Goal: Information Seeking & Learning: Learn about a topic

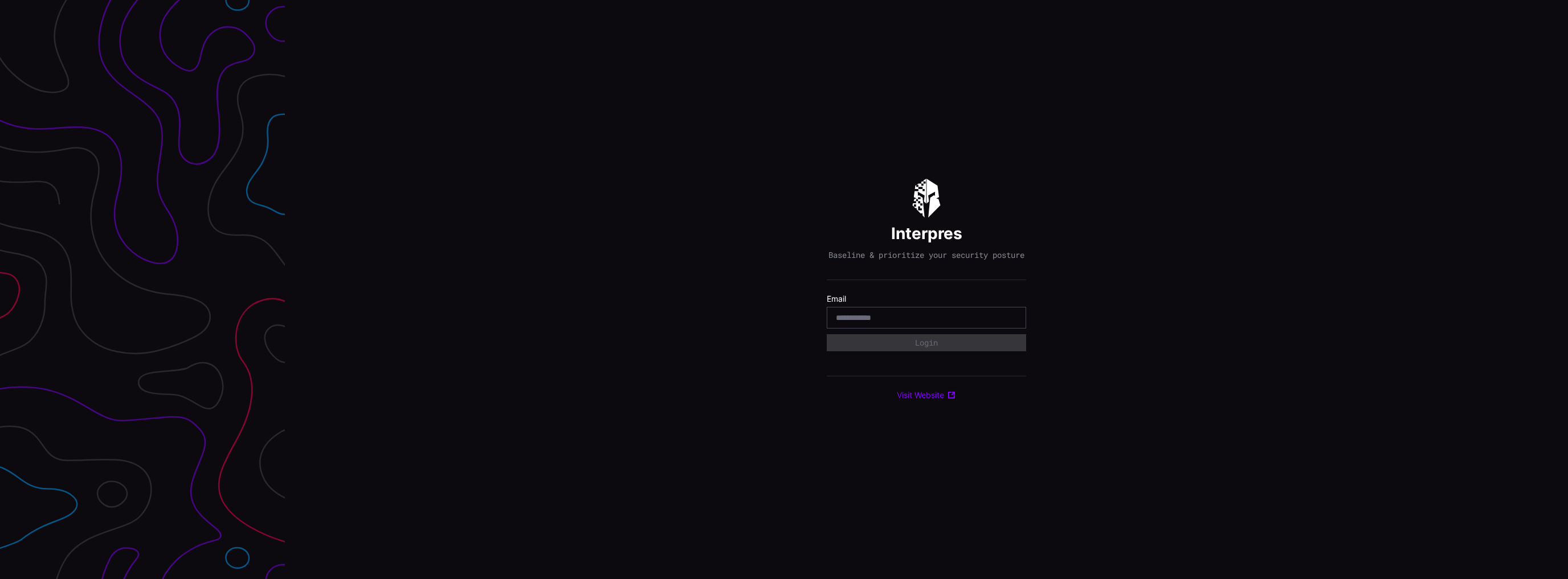
click at [912, 321] on input "email" at bounding box center [926, 318] width 181 height 10
type input "**********"
click at [826, 334] on button "Login" at bounding box center [926, 343] width 199 height 17
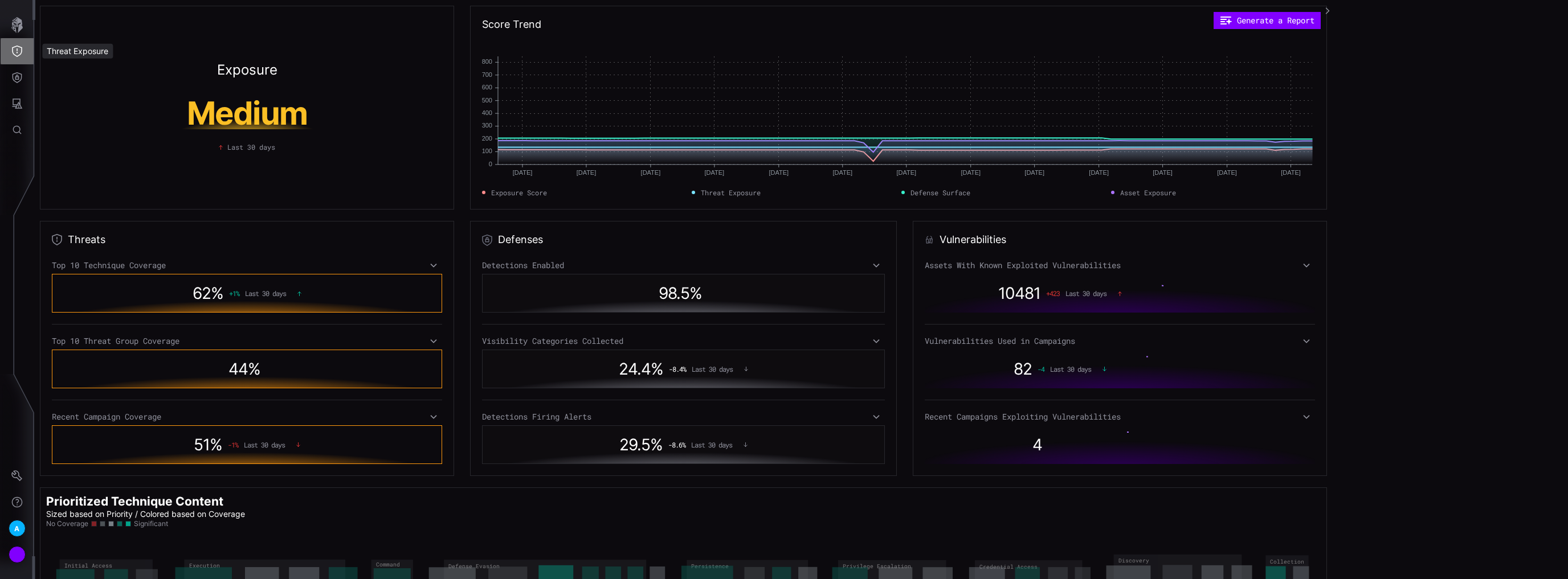
click at [14, 52] on icon "Threat Exposure" at bounding box center [17, 52] width 11 height 11
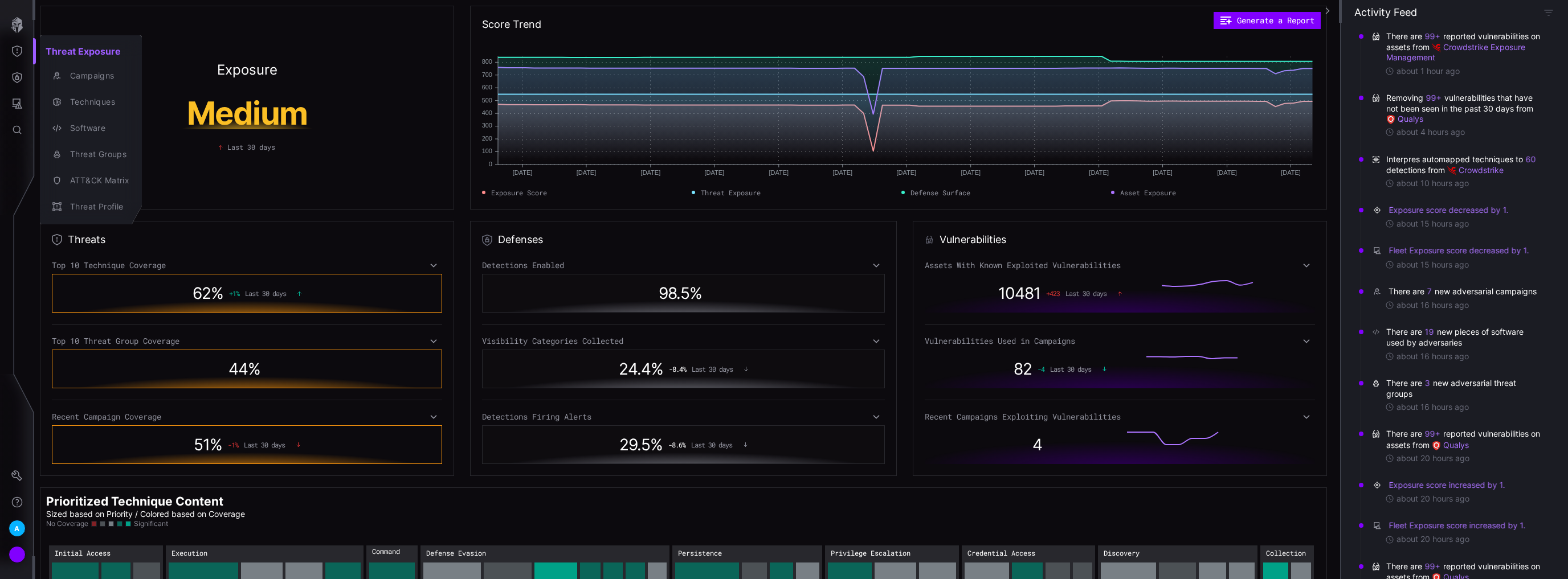
click at [344, 501] on div at bounding box center [784, 289] width 1568 height 579
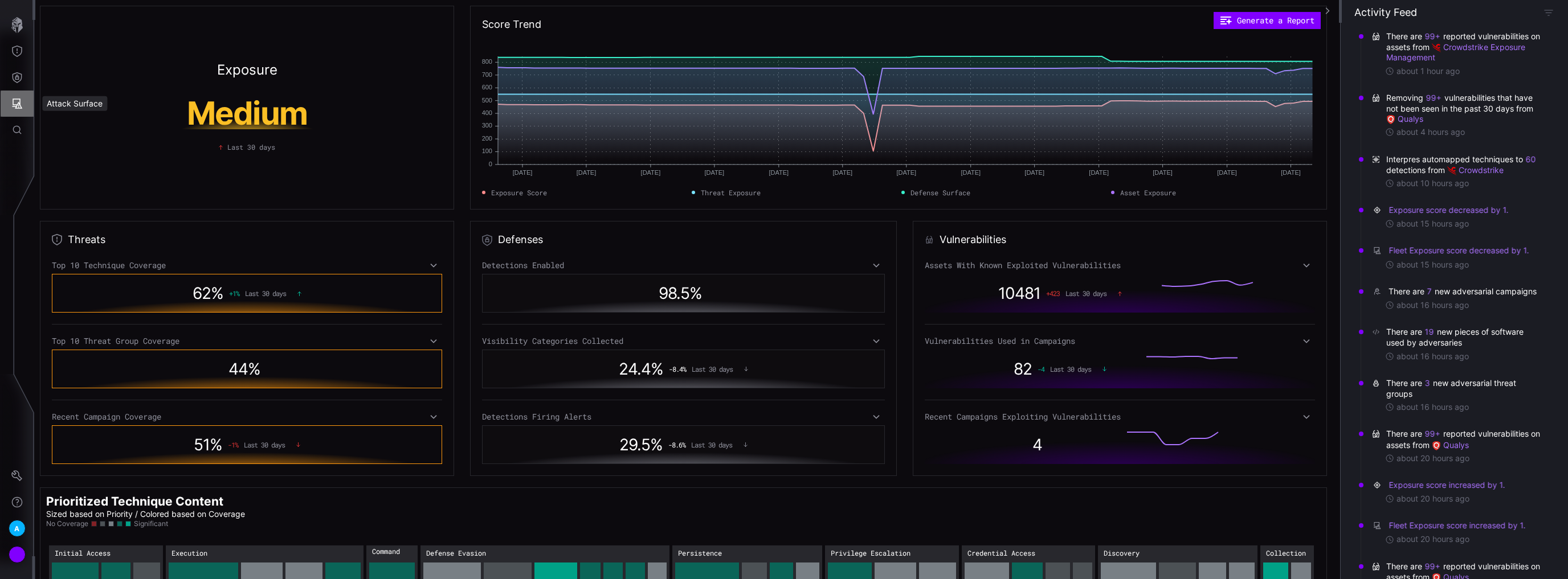
click at [16, 103] on icon "Attack Surface" at bounding box center [17, 104] width 11 height 11
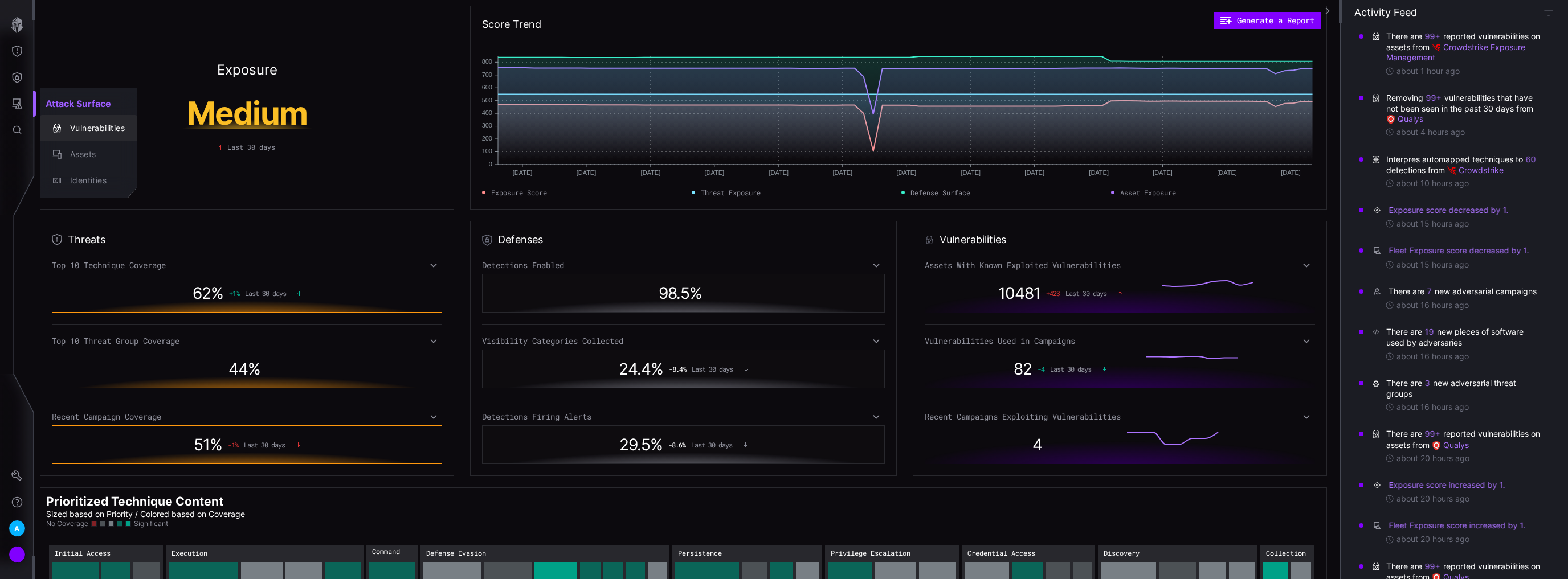
click at [77, 126] on div "Vulnerabilities" at bounding box center [95, 128] width 60 height 14
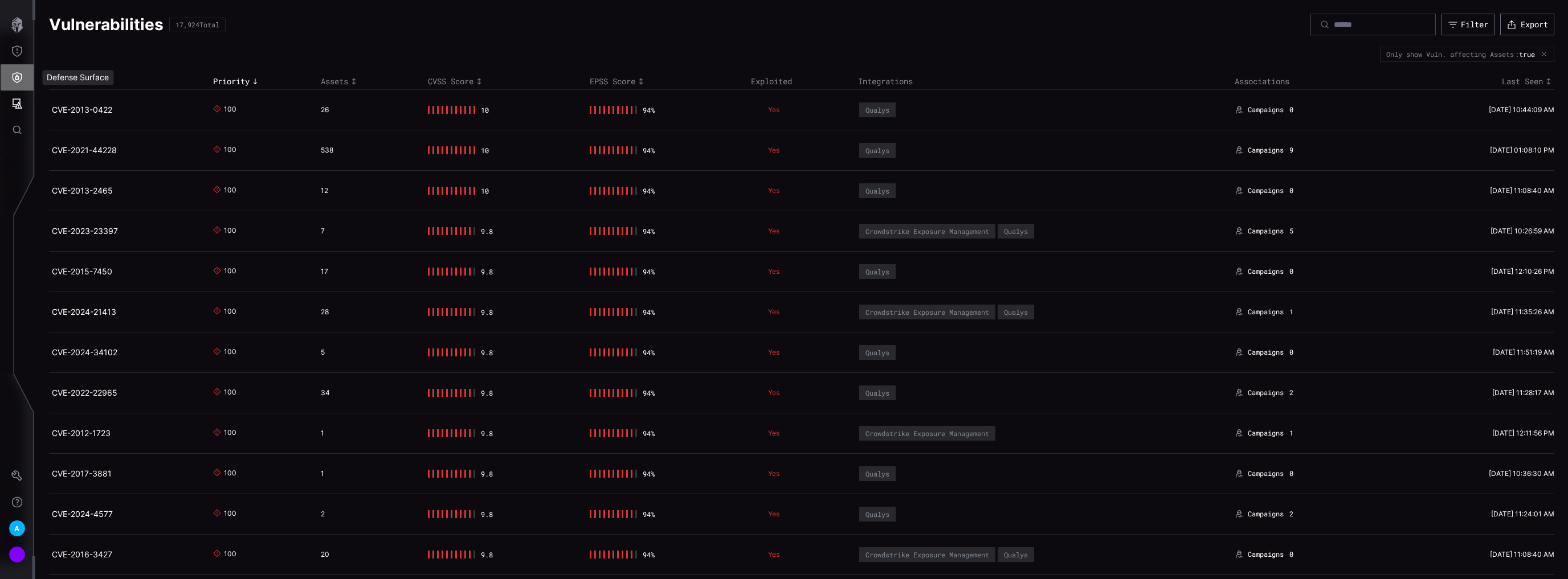
click at [18, 77] on icon "Defense Surface" at bounding box center [18, 77] width 10 height 11
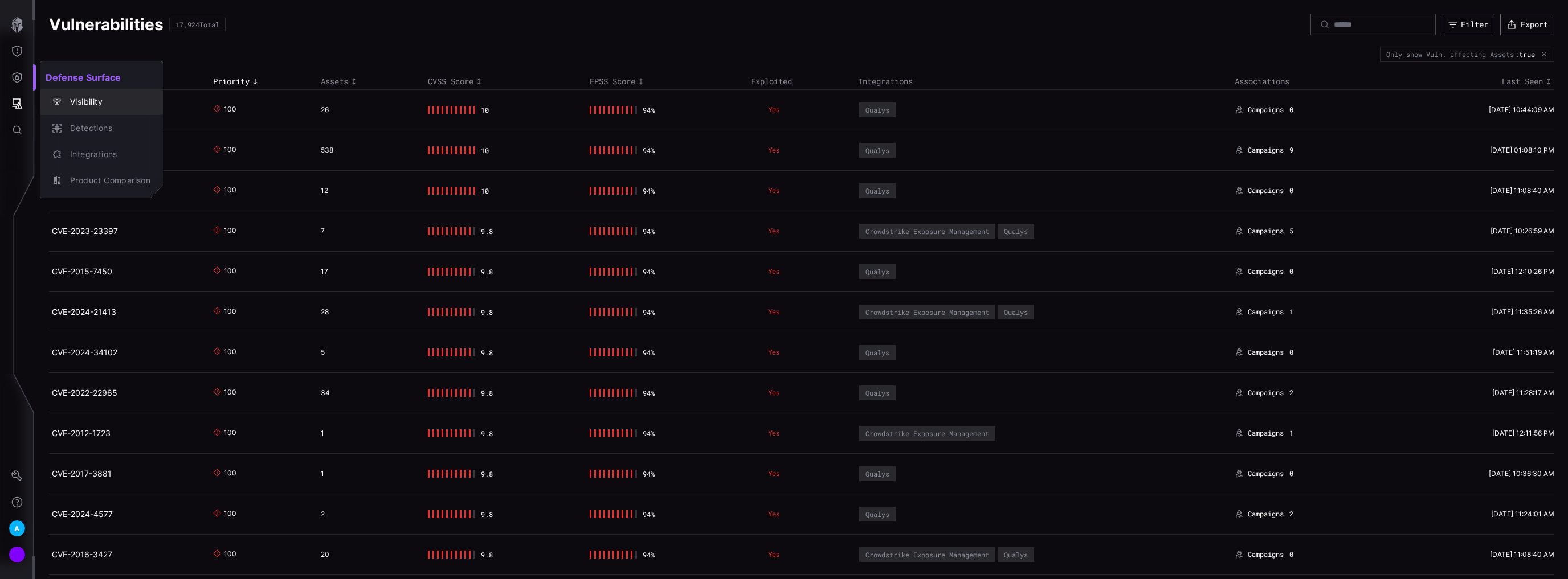
click at [78, 107] on div "Visibility" at bounding box center [107, 102] width 86 height 14
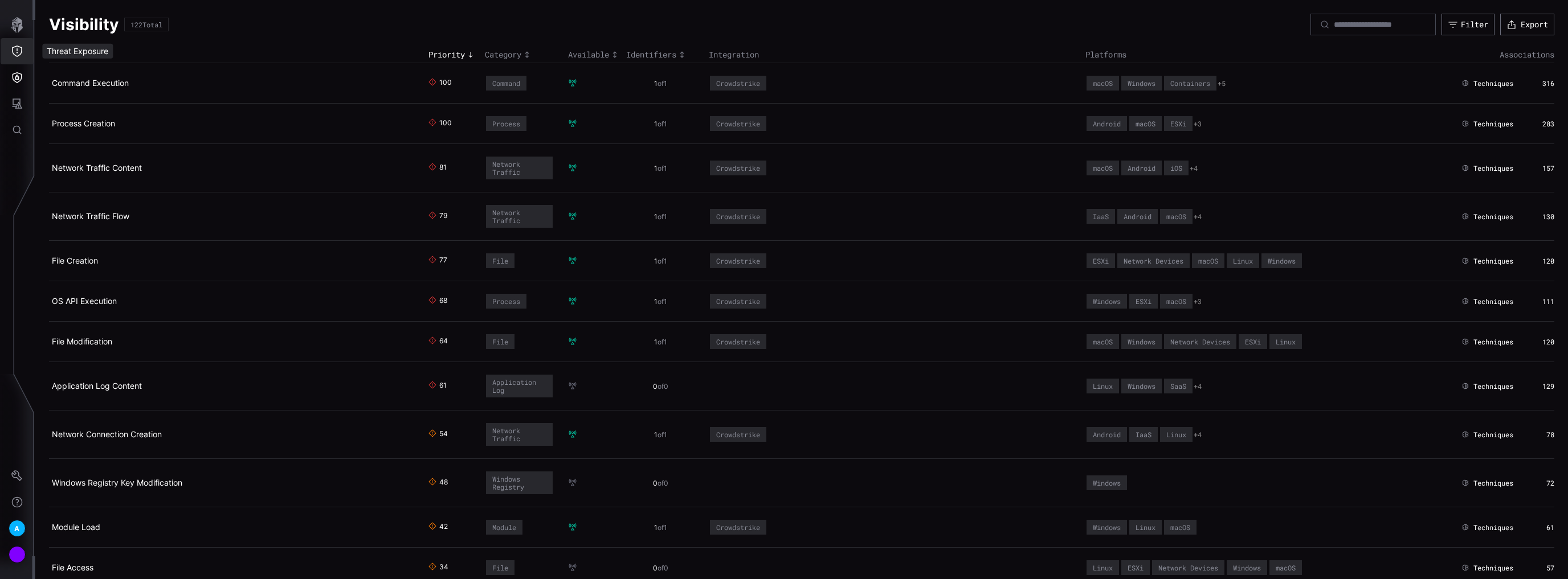
click at [9, 48] on button "Threat Exposure" at bounding box center [17, 51] width 33 height 26
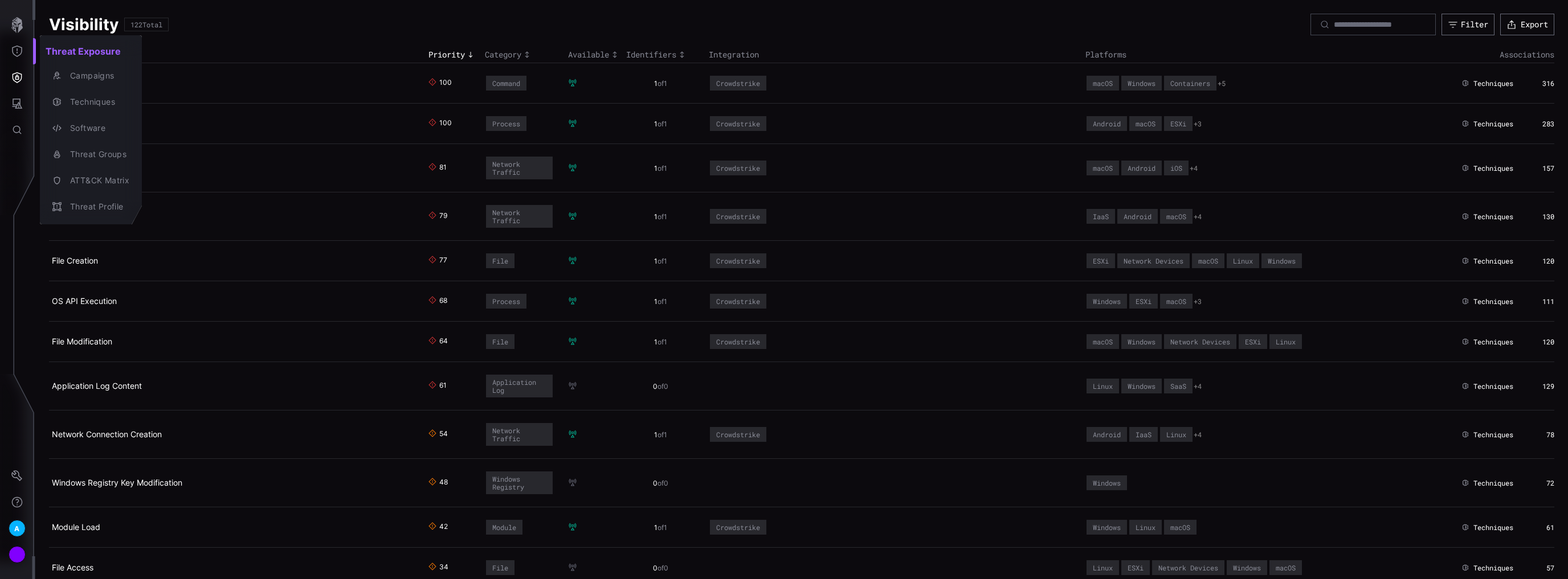
click at [10, 107] on div at bounding box center [784, 289] width 1568 height 579
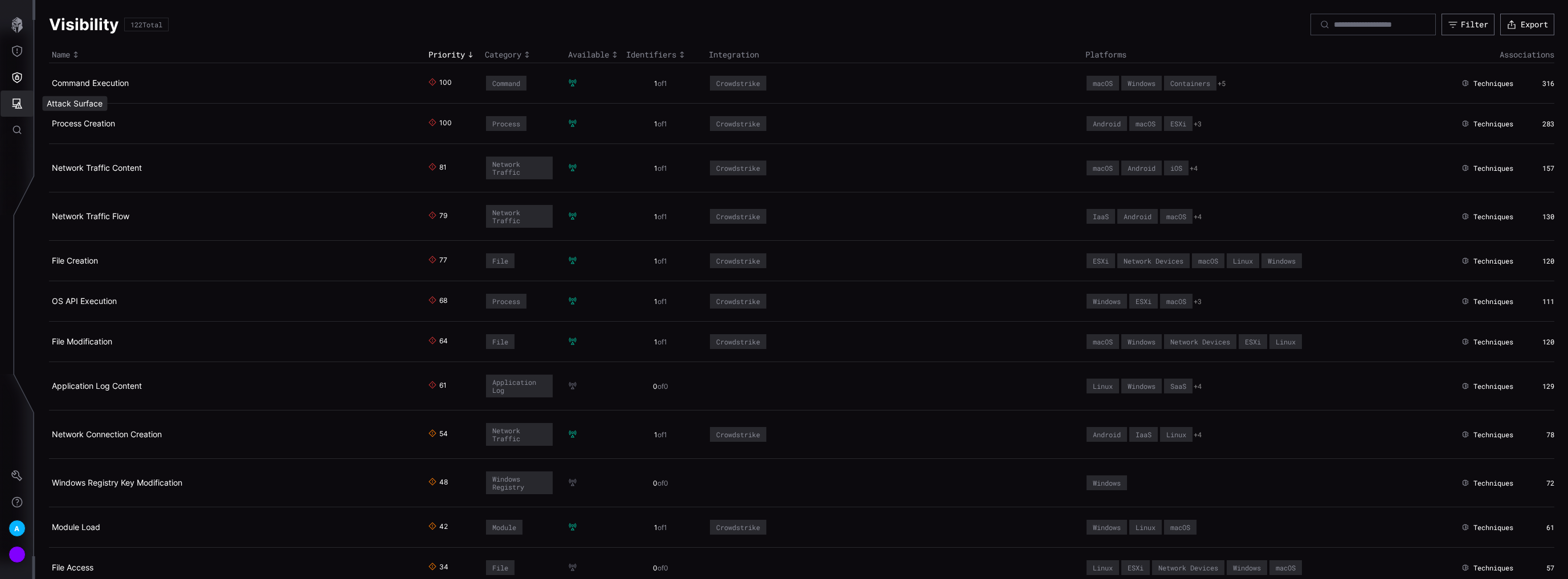
click at [17, 99] on icon "Attack Surface" at bounding box center [17, 104] width 11 height 11
click at [18, 77] on div at bounding box center [784, 289] width 1568 height 579
click at [14, 48] on icon "Threat Exposure" at bounding box center [17, 52] width 11 height 11
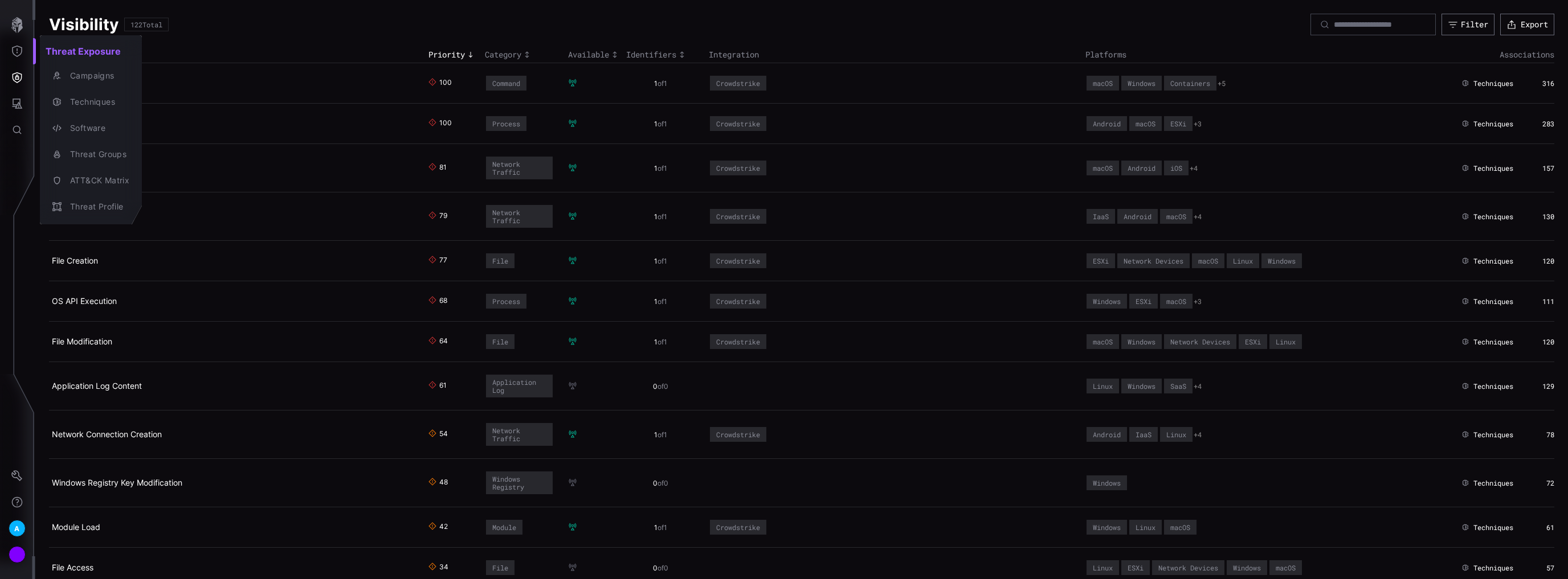
click at [24, 102] on div at bounding box center [784, 289] width 1568 height 579
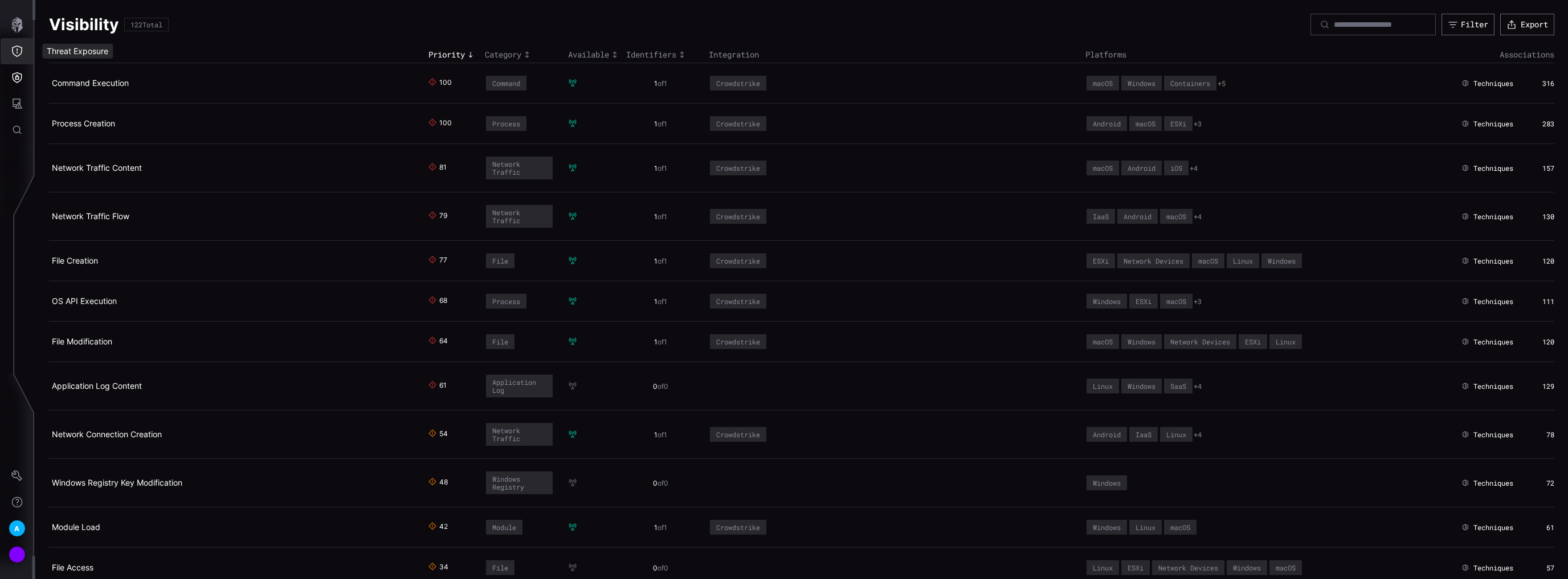
click at [18, 50] on icon "Threat Exposure" at bounding box center [17, 52] width 11 height 11
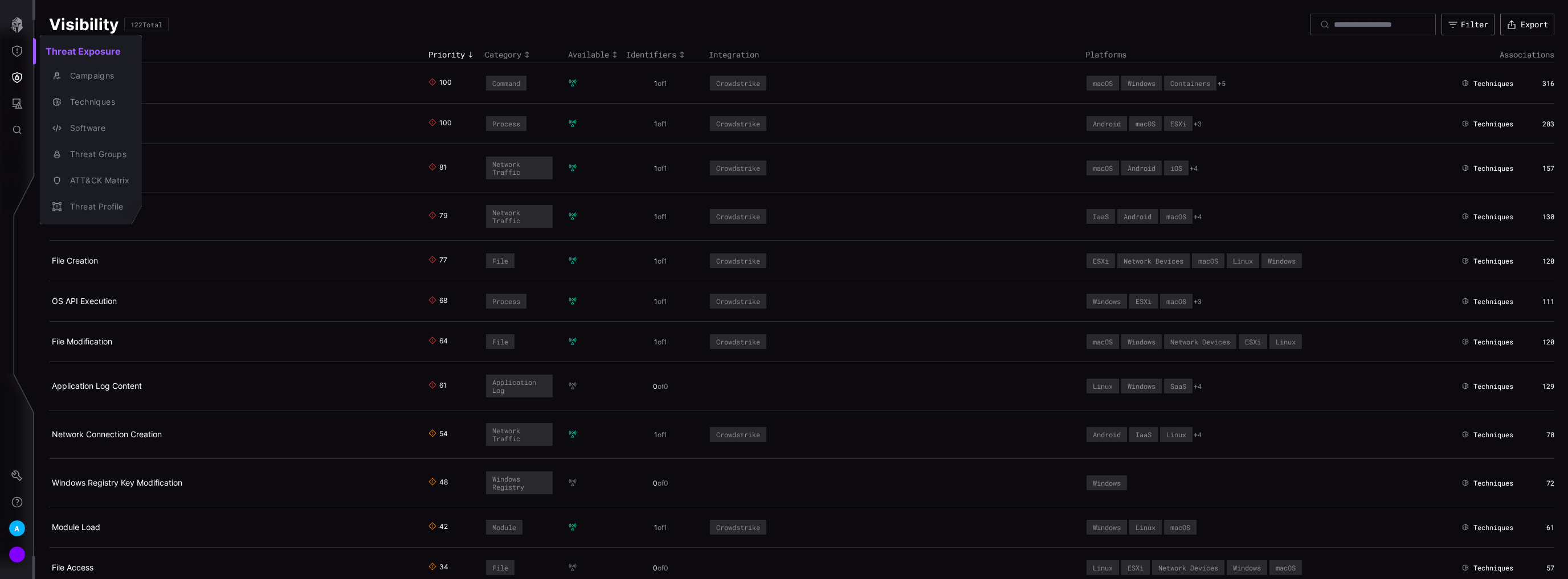
click at [18, 67] on div at bounding box center [784, 289] width 1568 height 579
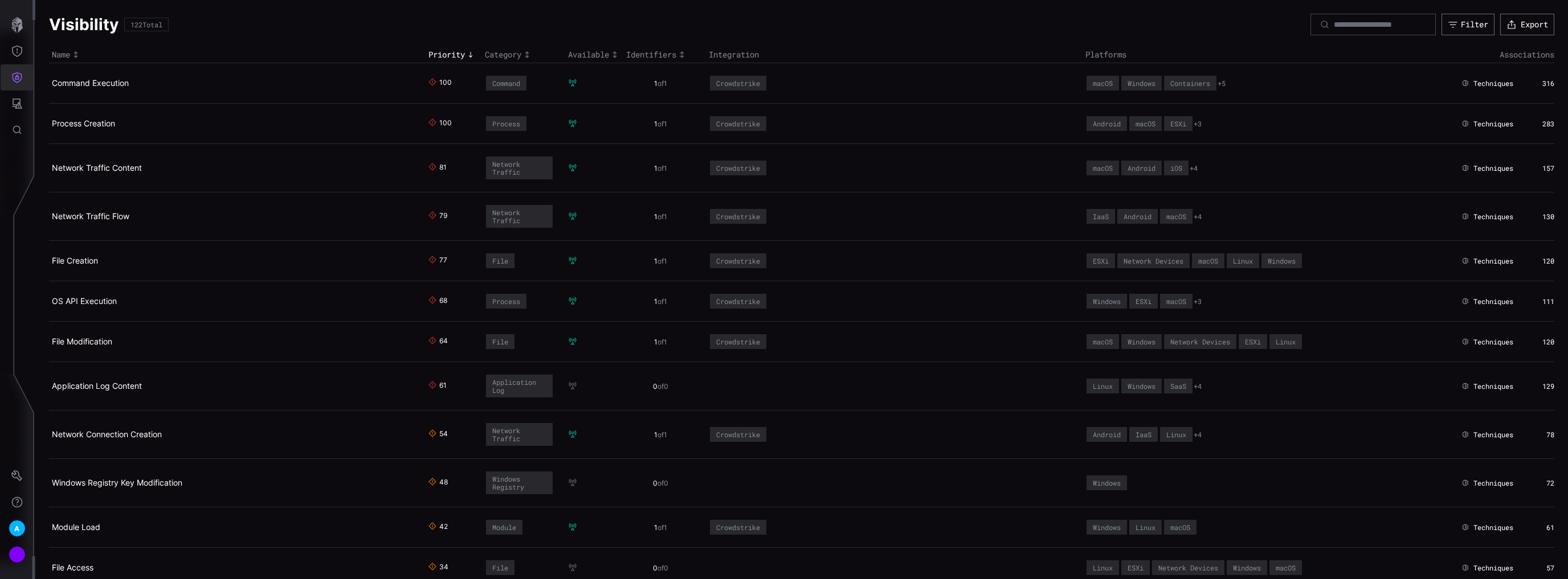
click at [18, 78] on icon "Defense Surface" at bounding box center [17, 77] width 11 height 11
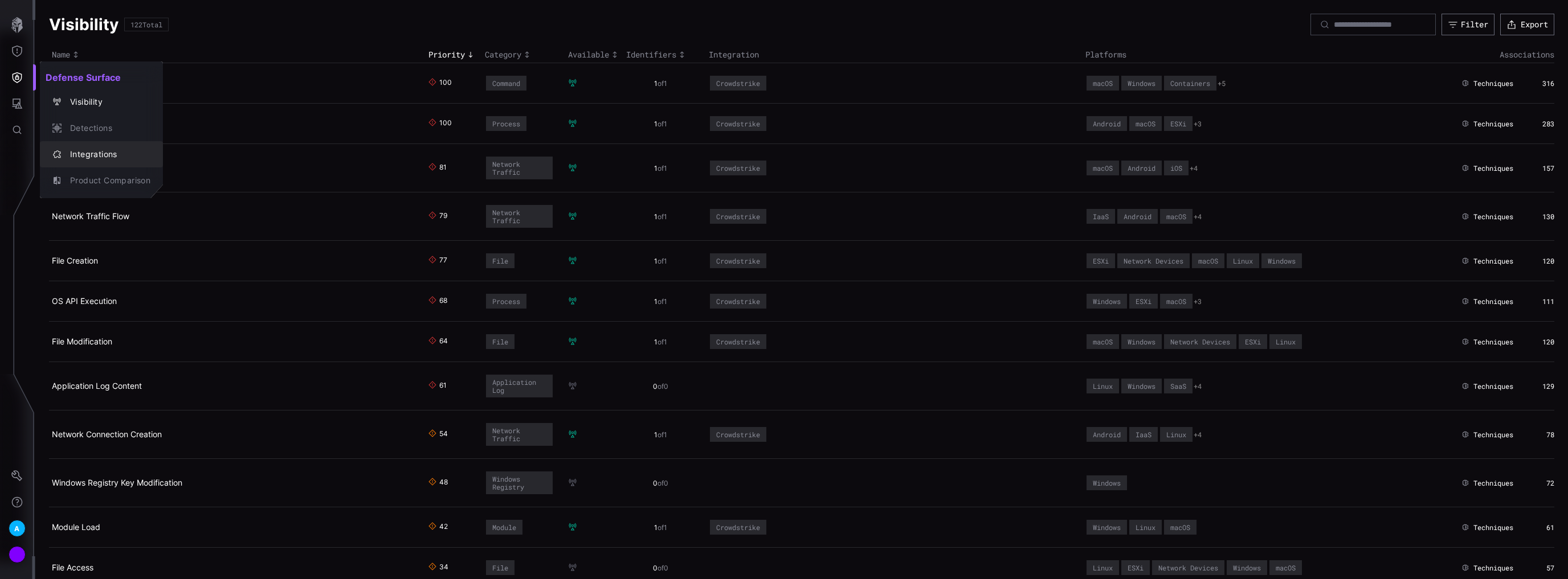
click at [102, 159] on div "Integrations" at bounding box center [107, 155] width 86 height 14
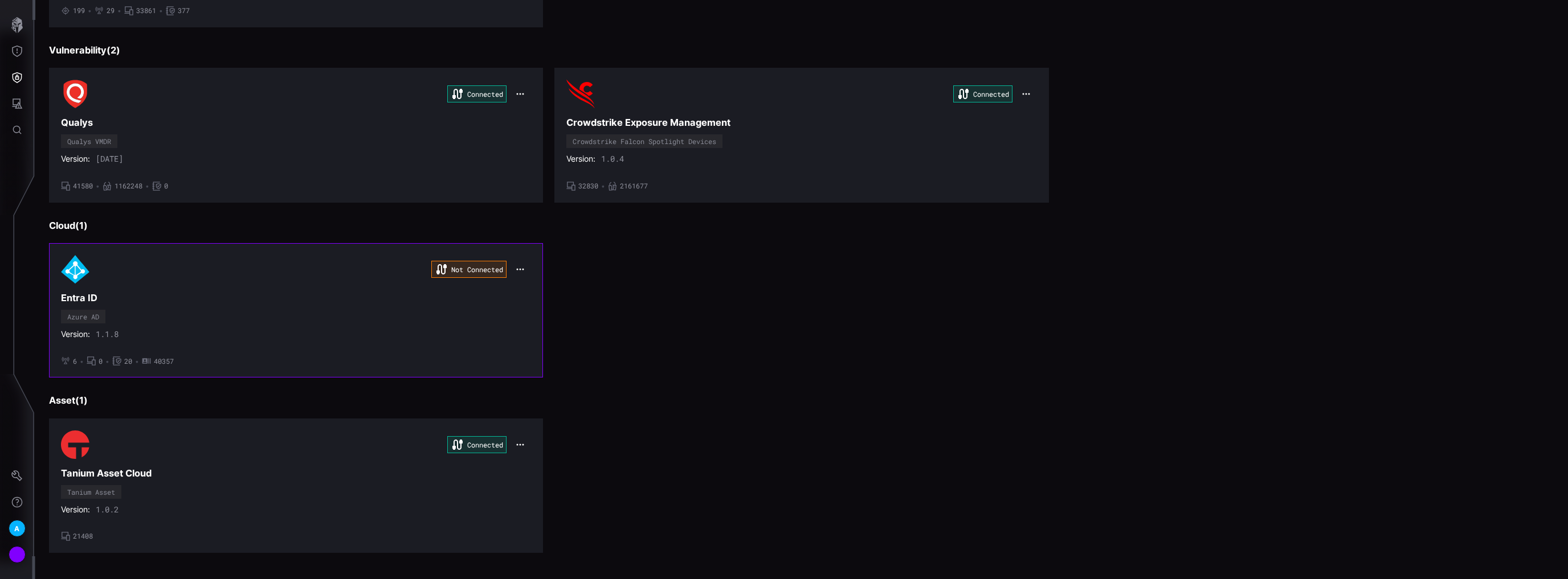
scroll to position [273, 0]
click at [384, 286] on div "Not Connected Entra ID Azure AD Version: 1.1.8 • 6 • 0 • 20 • 40357" at bounding box center [296, 308] width 470 height 110
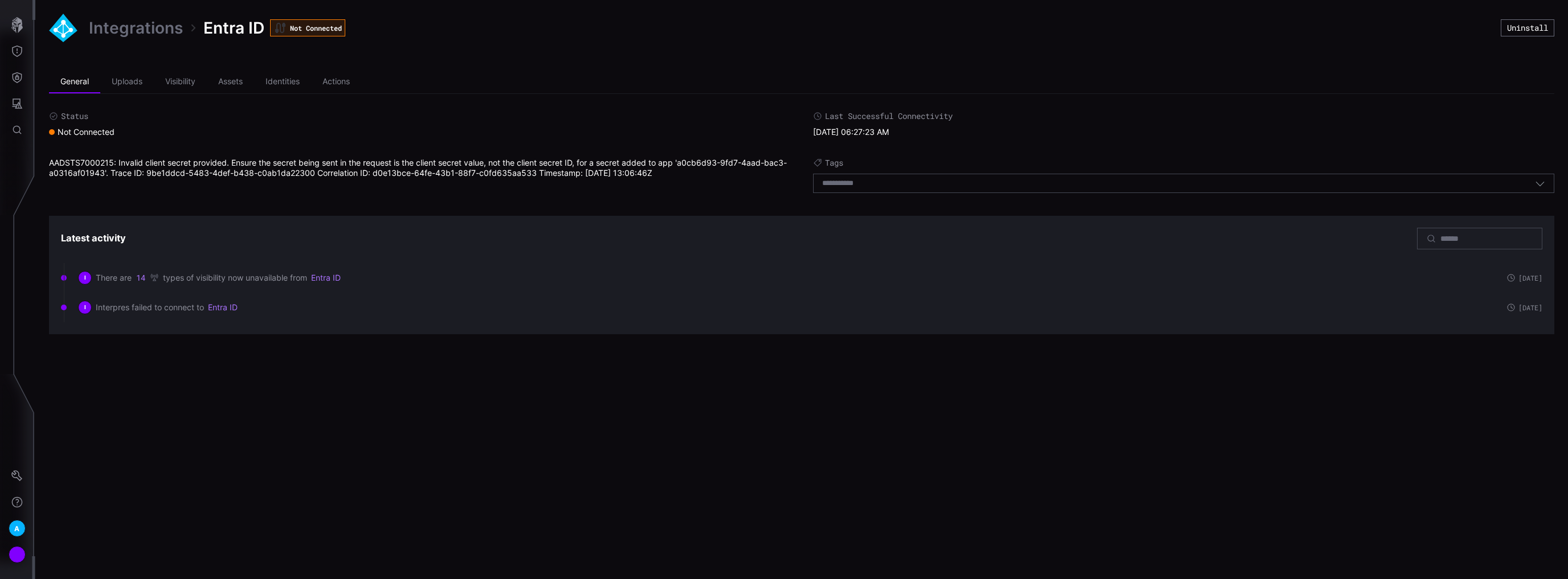
click at [382, 171] on div "AADSTS7000215: Invalid client secret provided. Ensure the secret being sent in …" at bounding box center [419, 177] width 741 height 41
click at [525, 169] on div "AADSTS7000215: Invalid client secret provided. Ensure the secret being sent in …" at bounding box center [419, 177] width 741 height 41
click at [21, 26] on icon "button" at bounding box center [17, 25] width 11 height 16
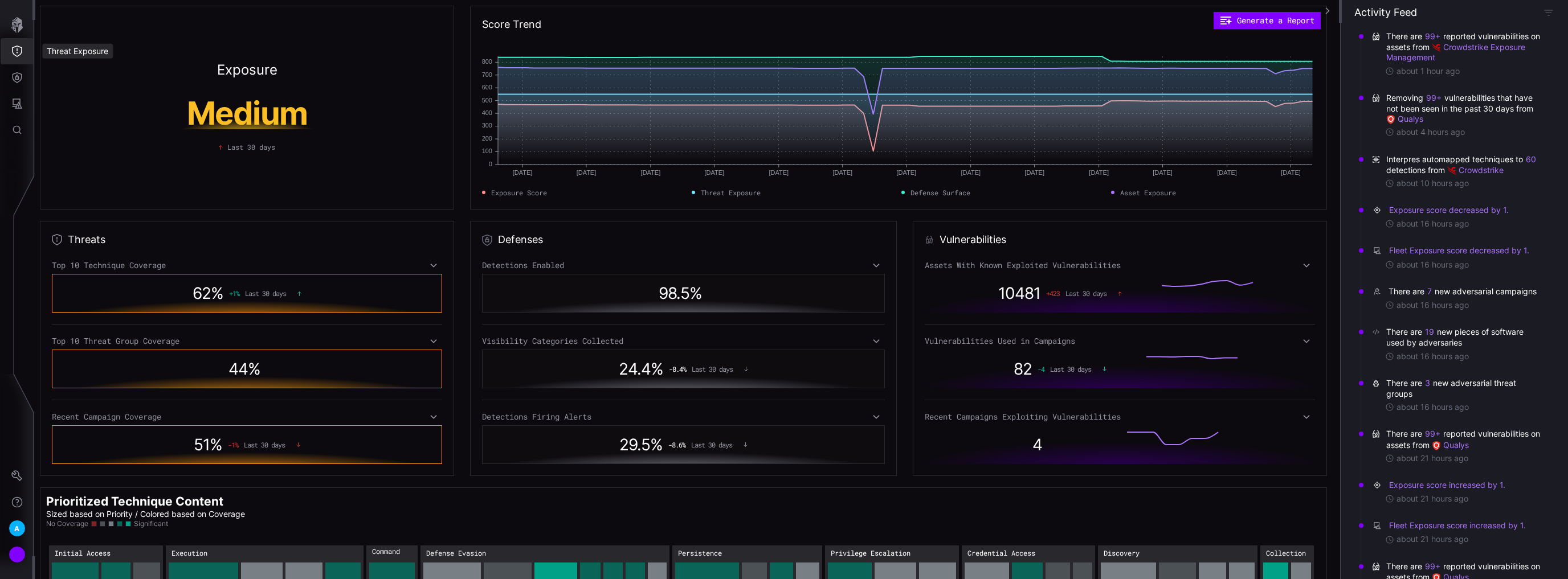
click at [21, 49] on icon "Threat Exposure" at bounding box center [17, 52] width 11 height 11
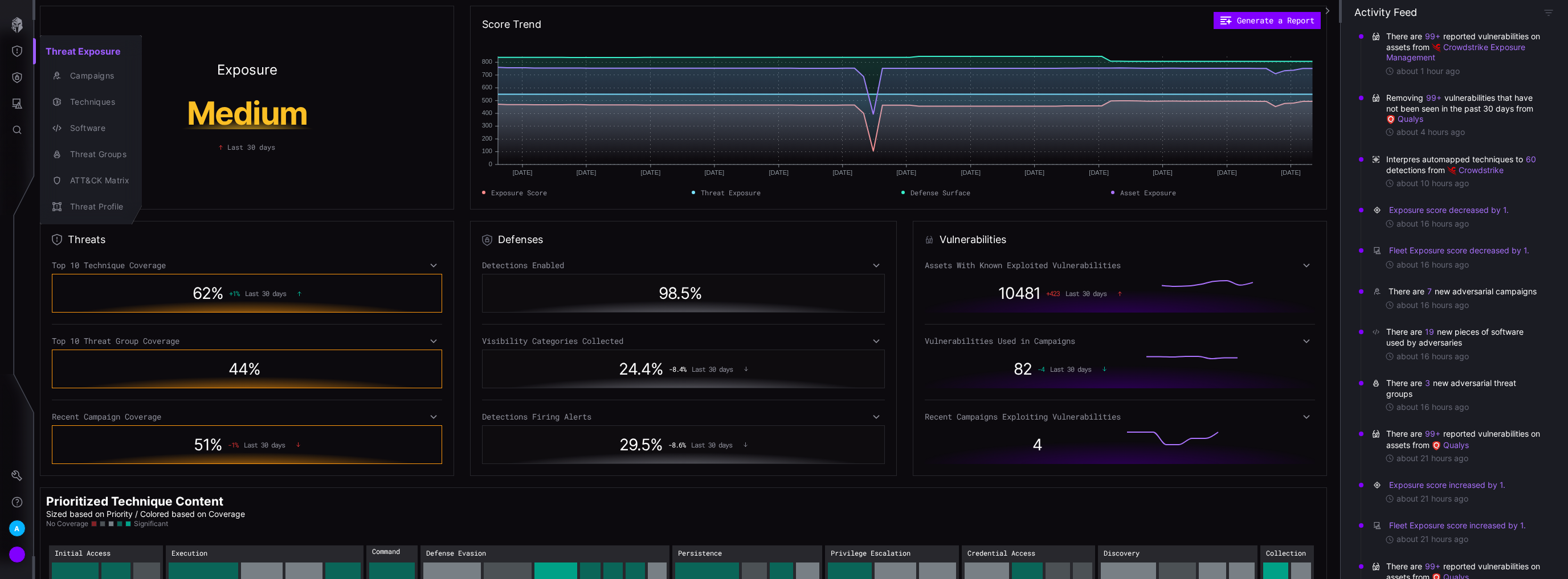
click at [13, 104] on div at bounding box center [784, 289] width 1568 height 579
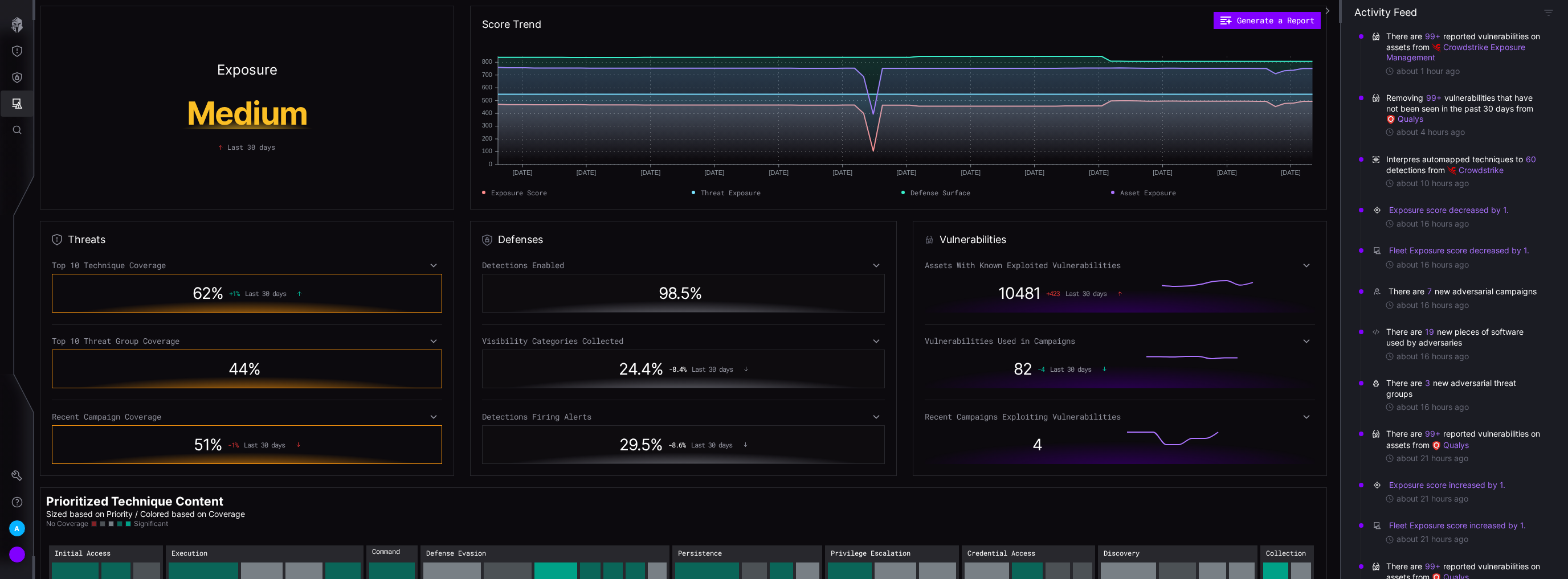
click at [16, 99] on icon "Attack Surface" at bounding box center [17, 104] width 11 height 11
click at [15, 71] on div at bounding box center [784, 289] width 1568 height 579
click at [18, 79] on icon "Defense Surface" at bounding box center [17, 77] width 11 height 11
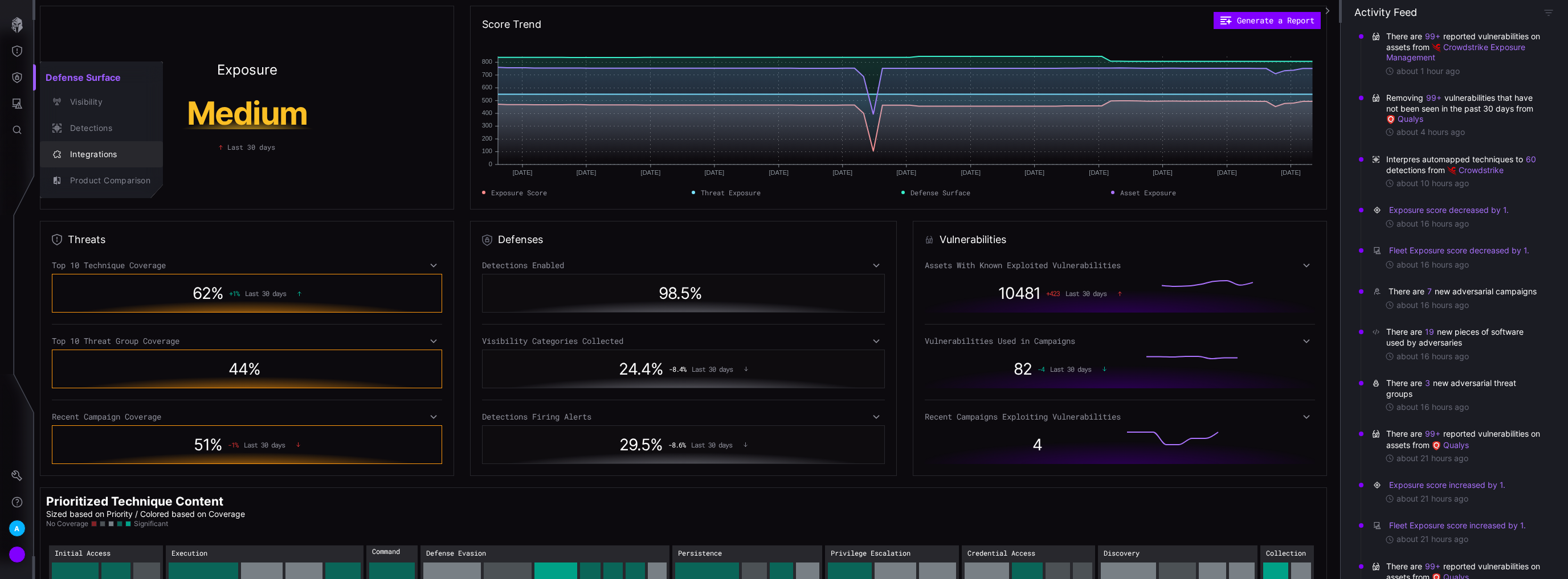
click at [95, 152] on div "Integrations" at bounding box center [107, 155] width 86 height 14
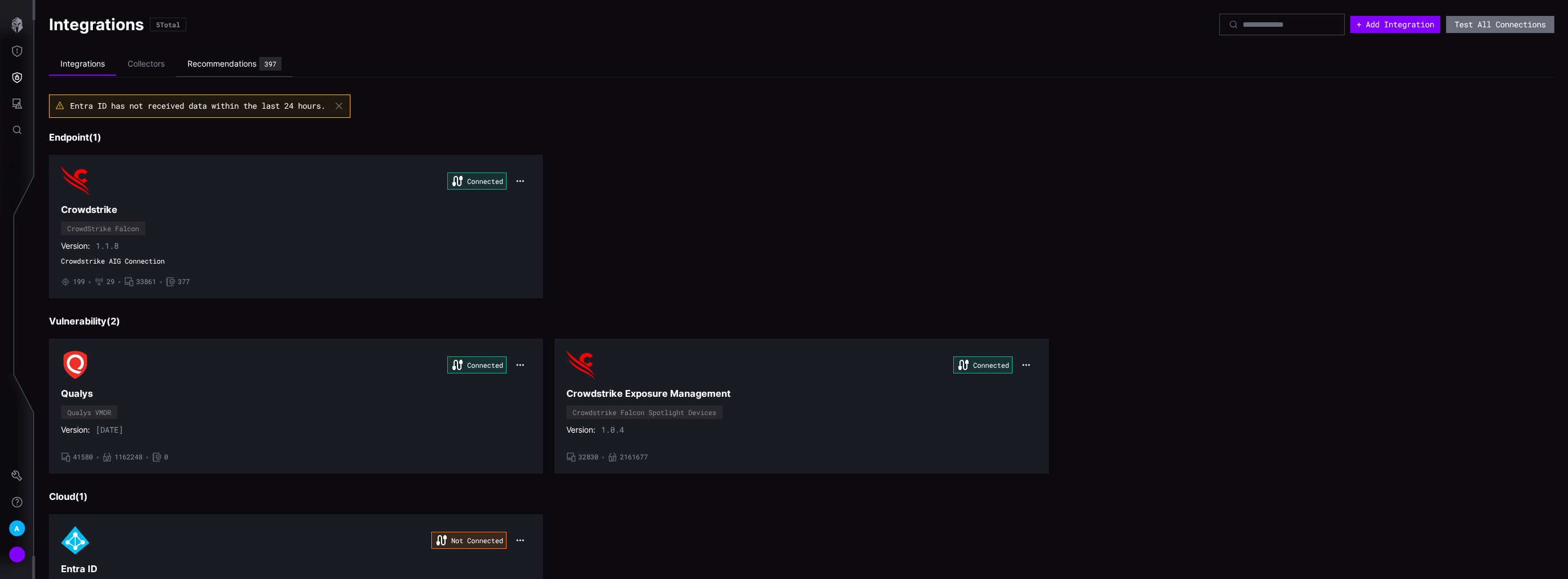
click at [241, 63] on div "Recommendations" at bounding box center [222, 64] width 69 height 10
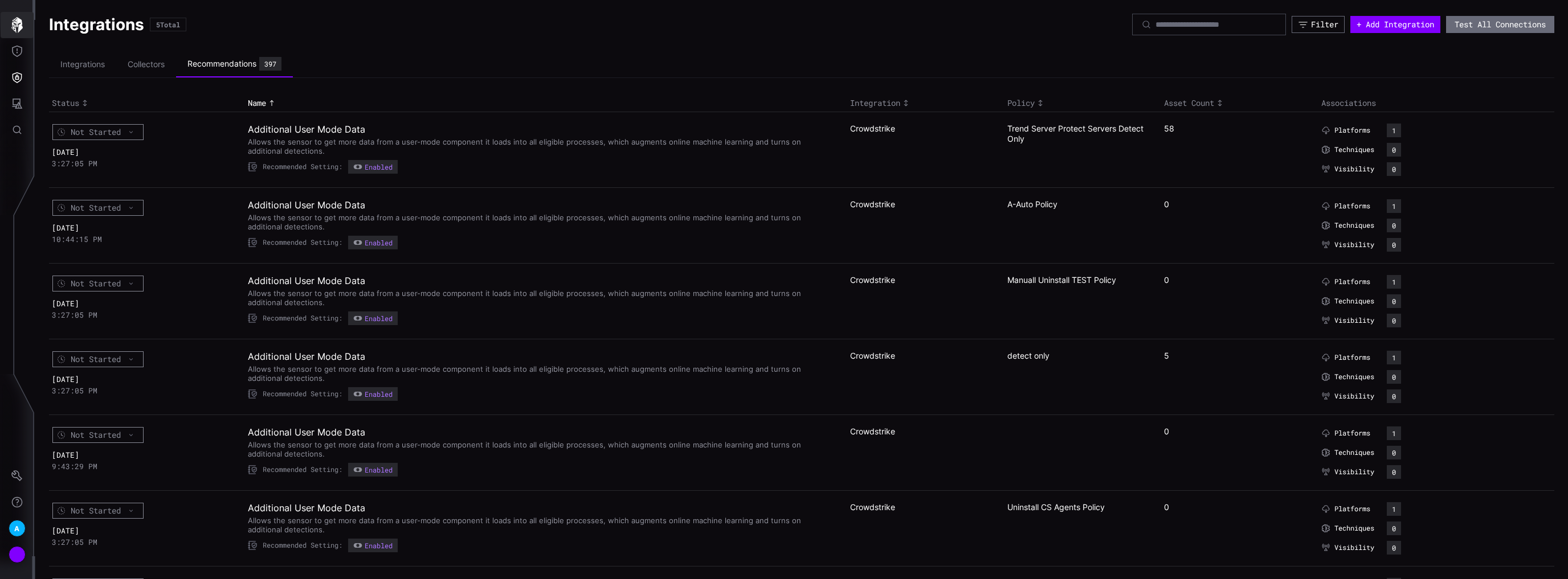
click at [18, 24] on icon "button" at bounding box center [17, 25] width 16 height 16
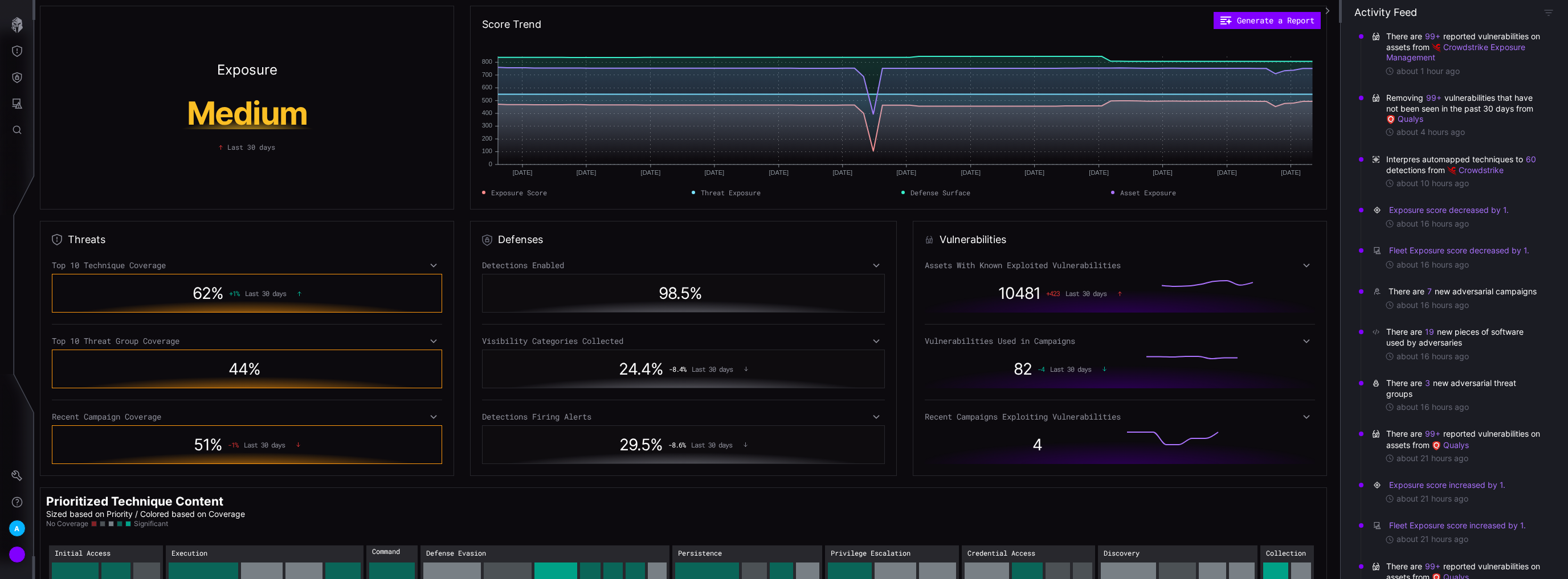
click at [216, 293] on span "62 %" at bounding box center [208, 293] width 31 height 19
click at [13, 110] on button "Attack Surface" at bounding box center [17, 104] width 33 height 26
click at [23, 65] on div at bounding box center [784, 289] width 1568 height 579
click at [18, 47] on icon "Threat Exposure" at bounding box center [17, 52] width 11 height 11
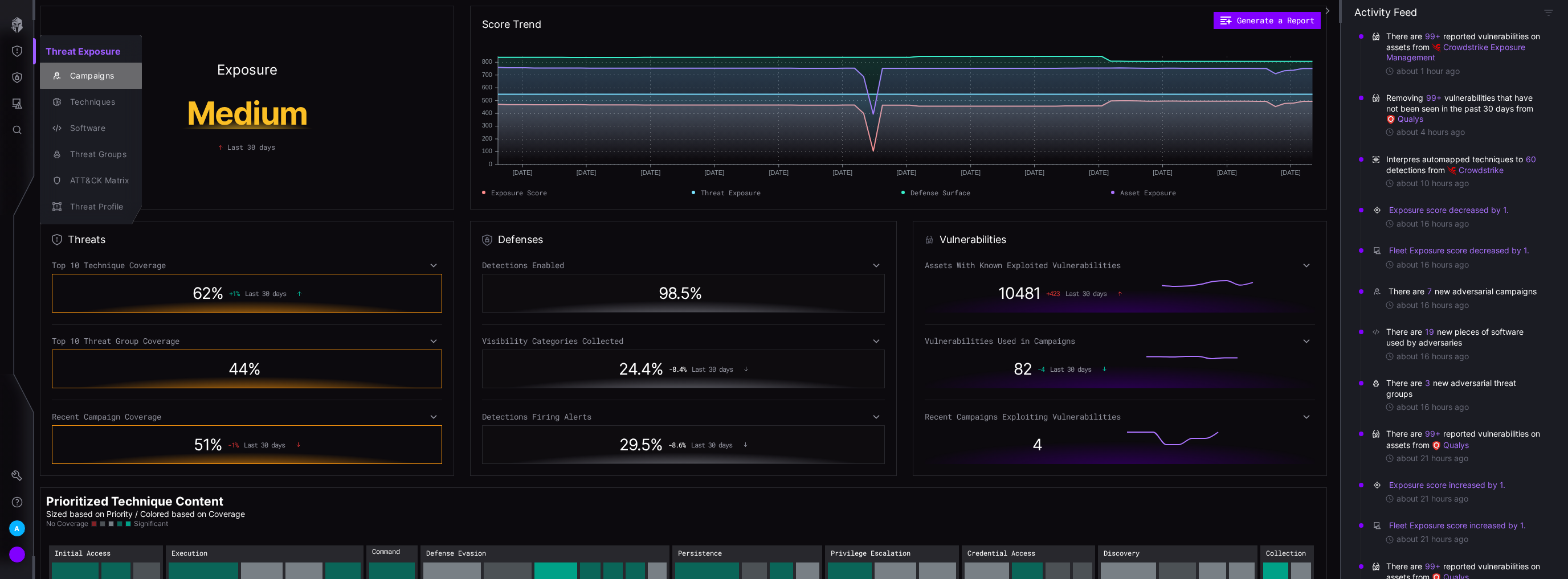
click at [82, 79] on div "Campaigns" at bounding box center [97, 76] width 65 height 14
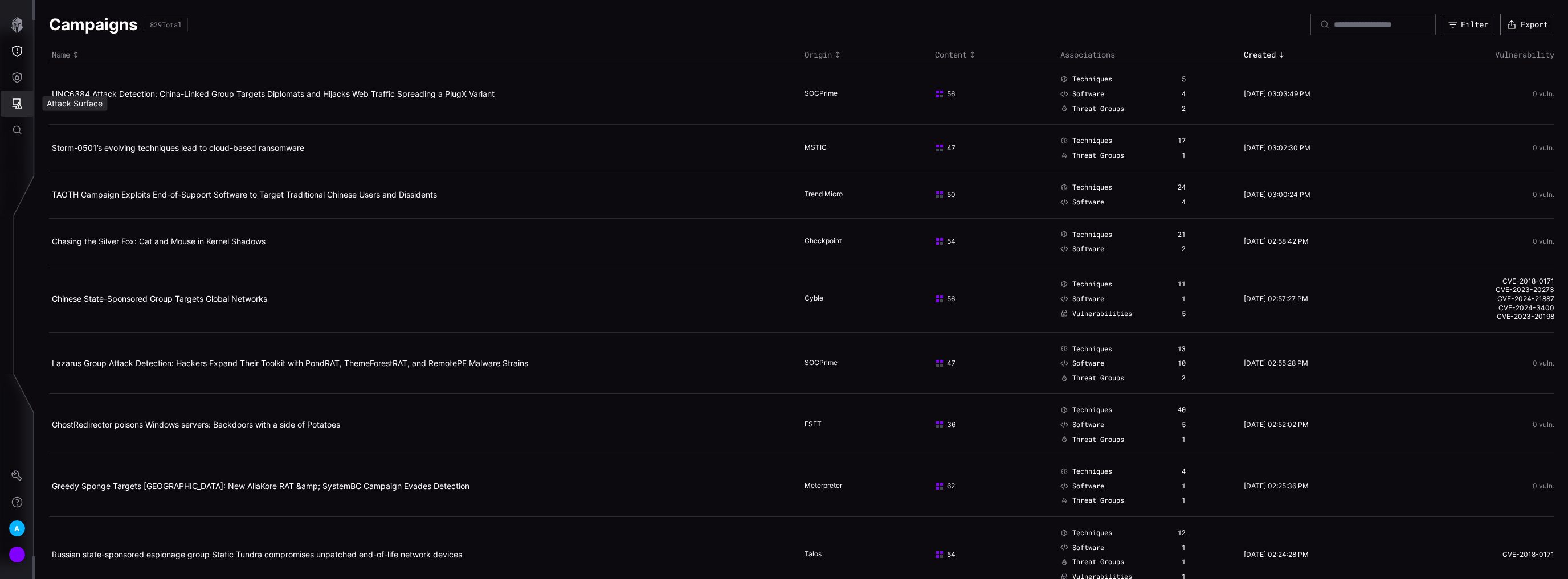
click at [14, 101] on icon "Attack Surface" at bounding box center [17, 104] width 11 height 11
click at [15, 71] on div at bounding box center [784, 289] width 1568 height 579
click at [17, 50] on icon "Threat Exposure" at bounding box center [17, 52] width 10 height 11
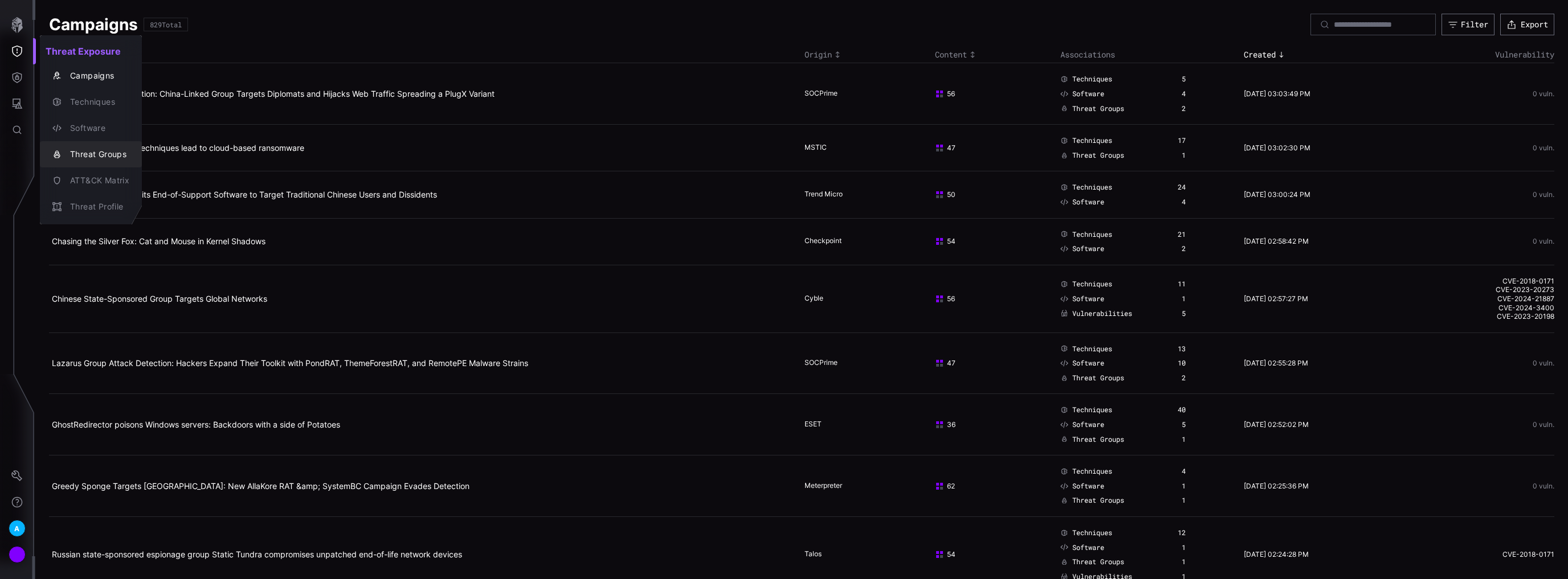
click at [84, 150] on div "Threat Groups" at bounding box center [97, 155] width 65 height 14
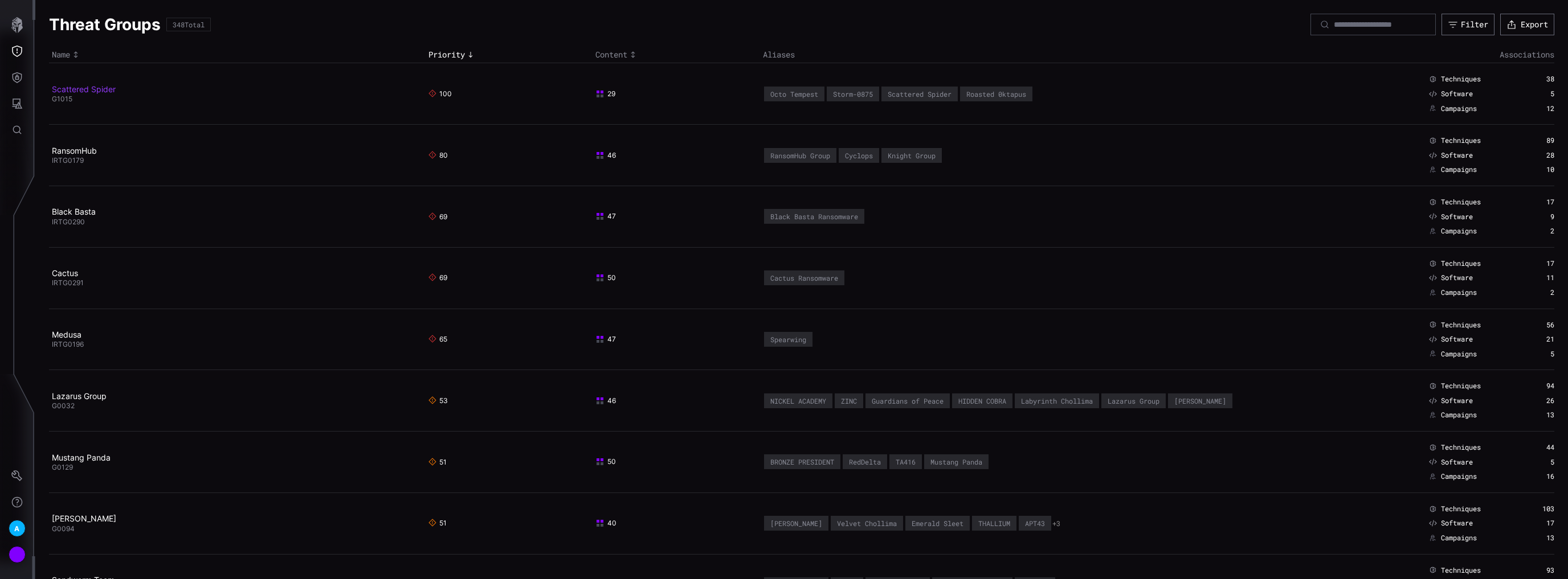
click at [102, 87] on link "Scattered Spider" at bounding box center [83, 89] width 64 height 10
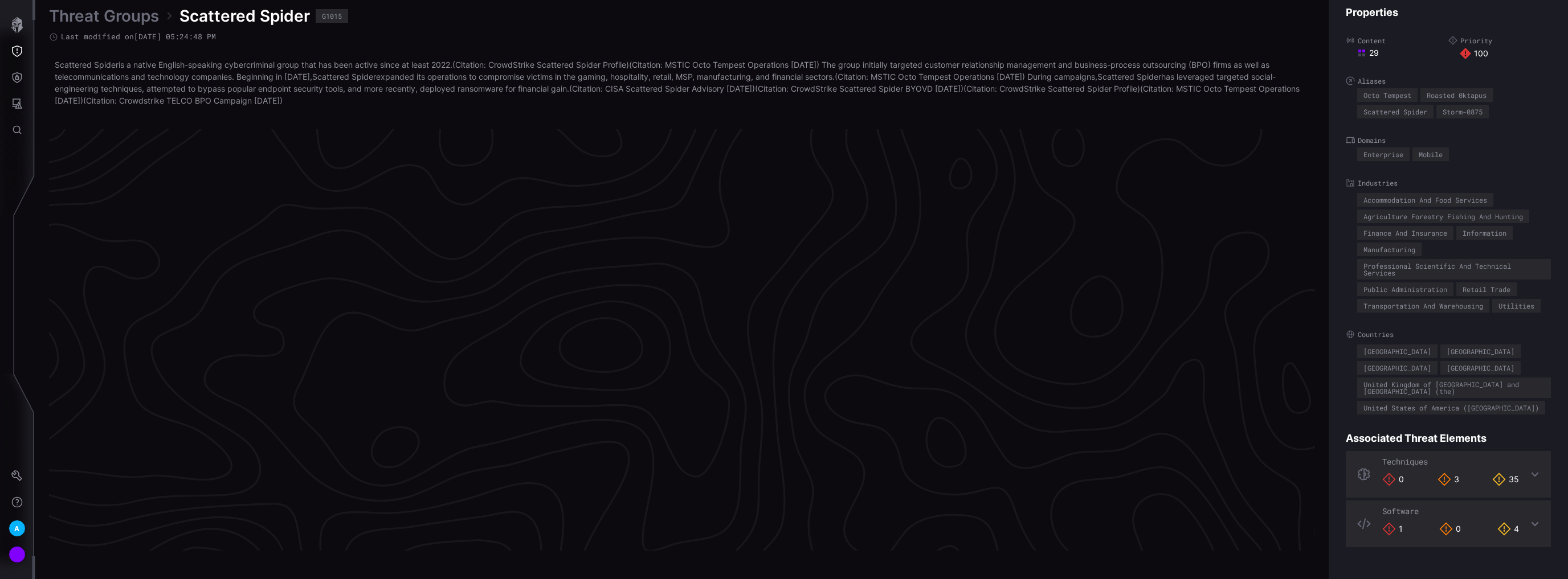
scroll to position [2355, 225]
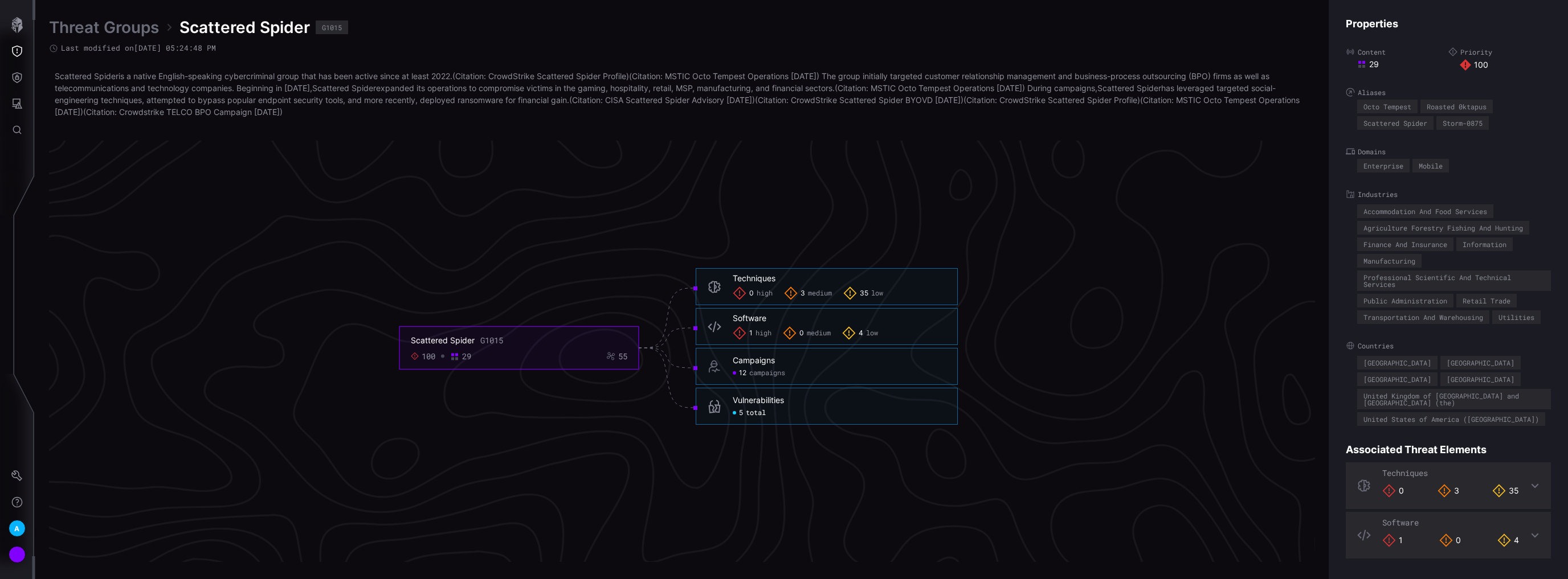
click at [754, 412] on span "total" at bounding box center [755, 413] width 20 height 9
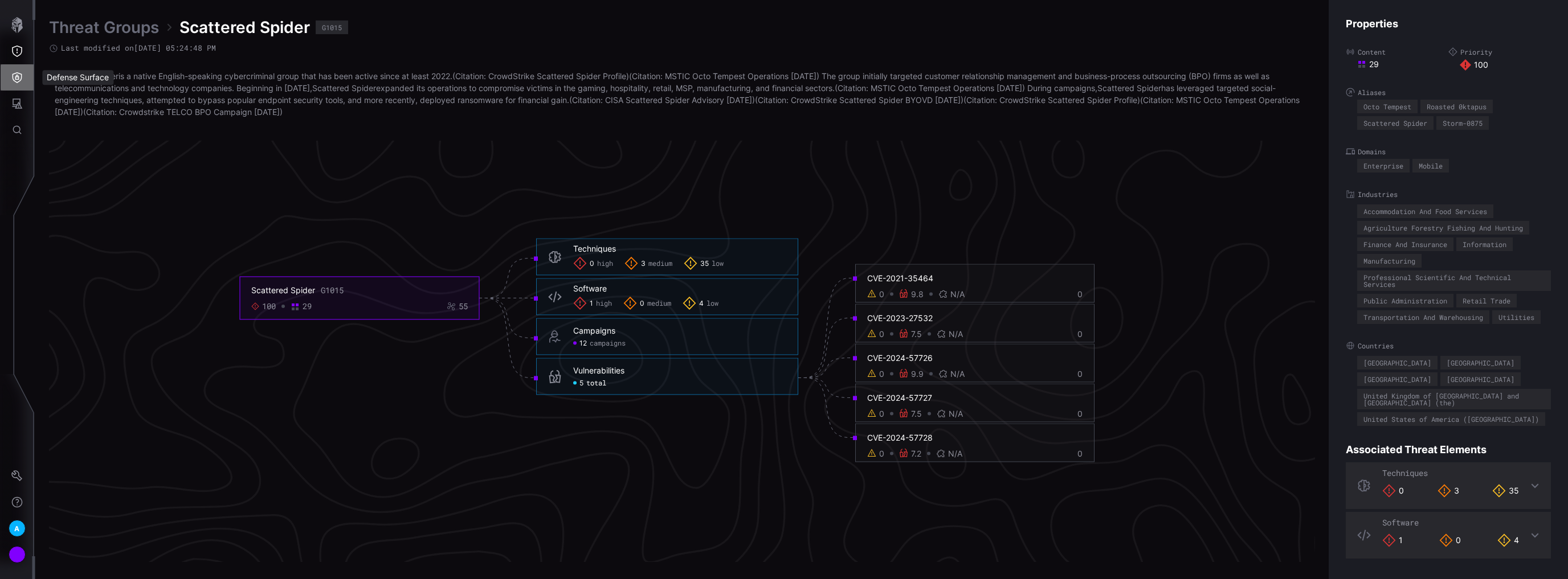
click at [17, 81] on icon "Defense Surface" at bounding box center [17, 77] width 11 height 11
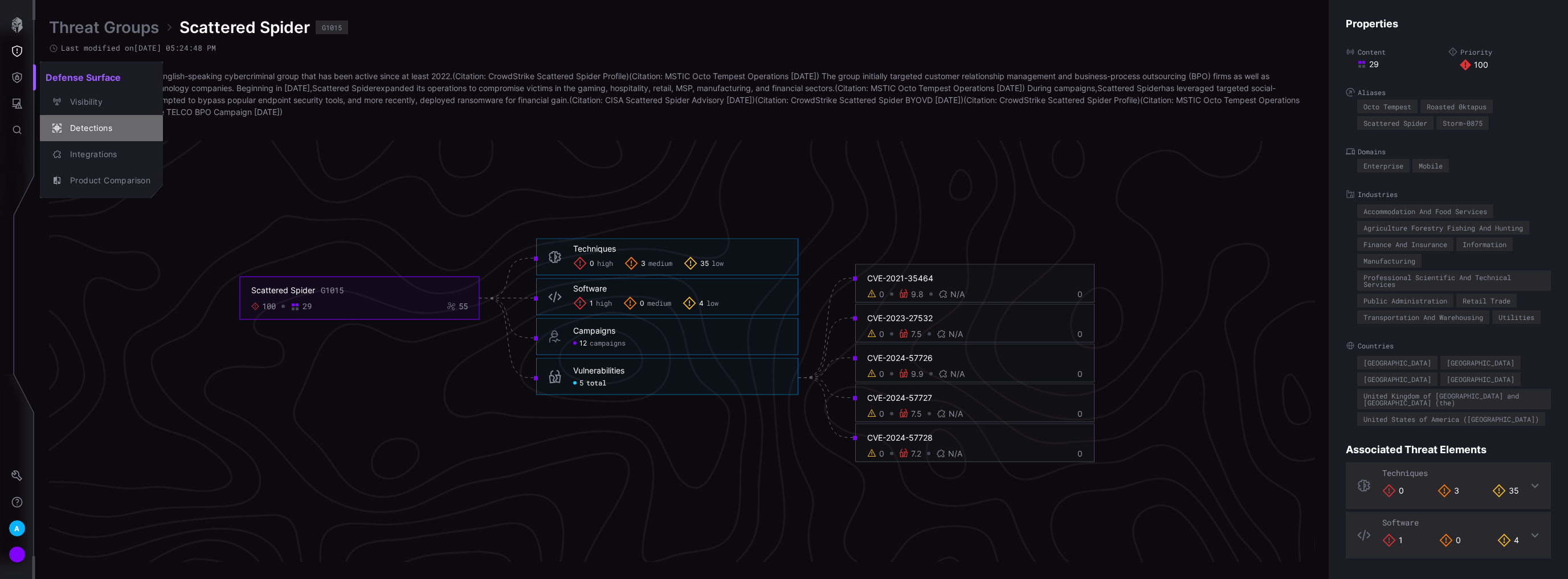
click at [100, 125] on div "Detections" at bounding box center [107, 128] width 86 height 14
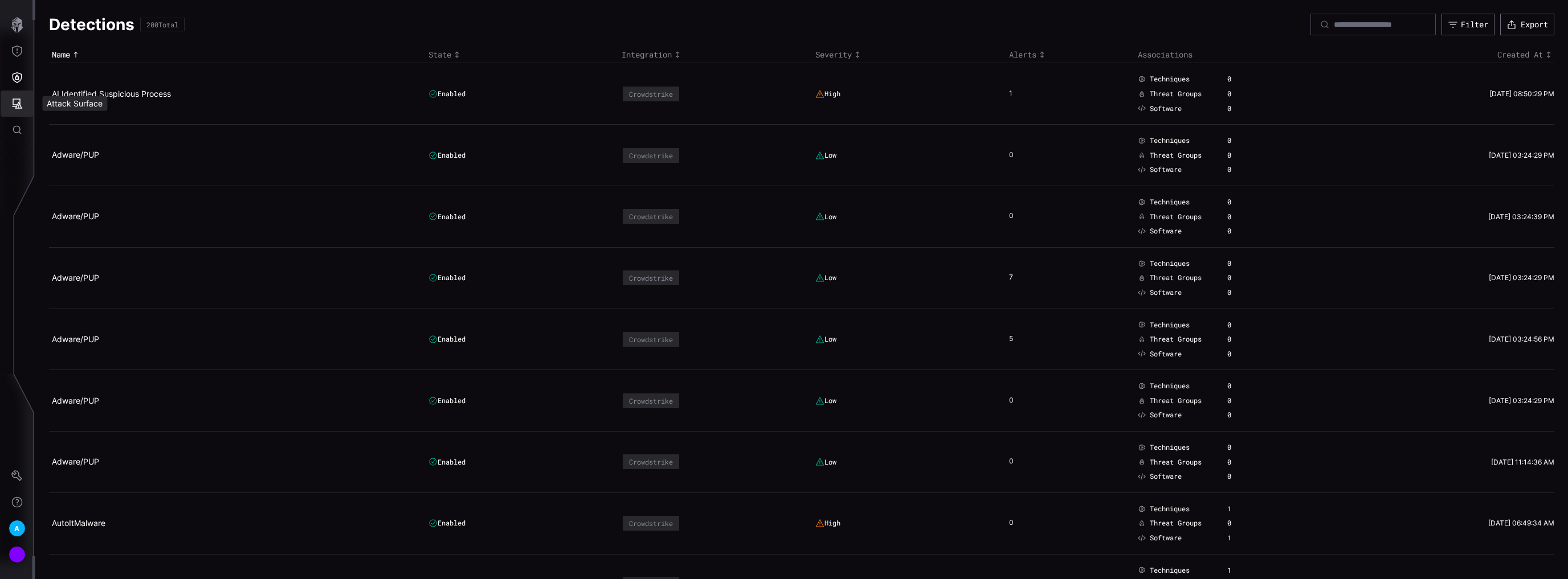
click at [21, 103] on icon "Attack Surface" at bounding box center [17, 104] width 11 height 11
drag, startPoint x: 4, startPoint y: 66, endPoint x: 16, endPoint y: 82, distance: 20.0
click at [4, 67] on div at bounding box center [784, 289] width 1568 height 579
click at [18, 81] on icon "Defense Surface" at bounding box center [17, 77] width 11 height 11
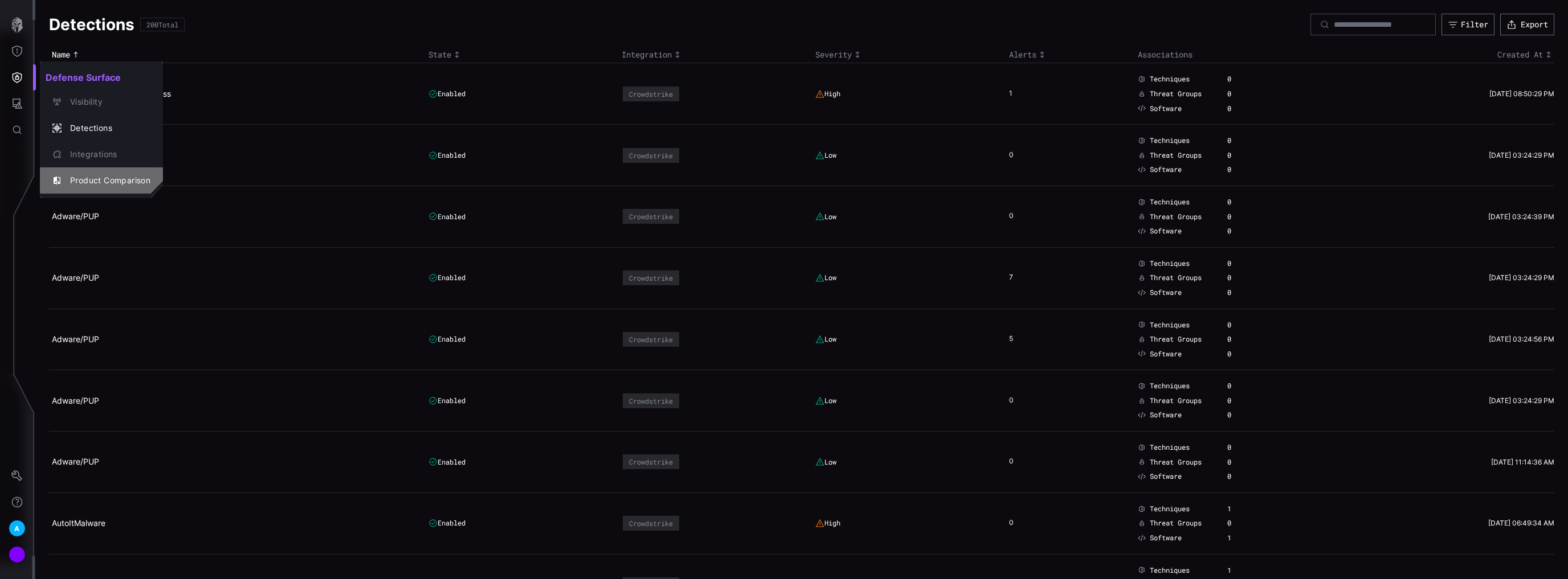
click at [99, 182] on div "Product Comparison" at bounding box center [107, 181] width 86 height 14
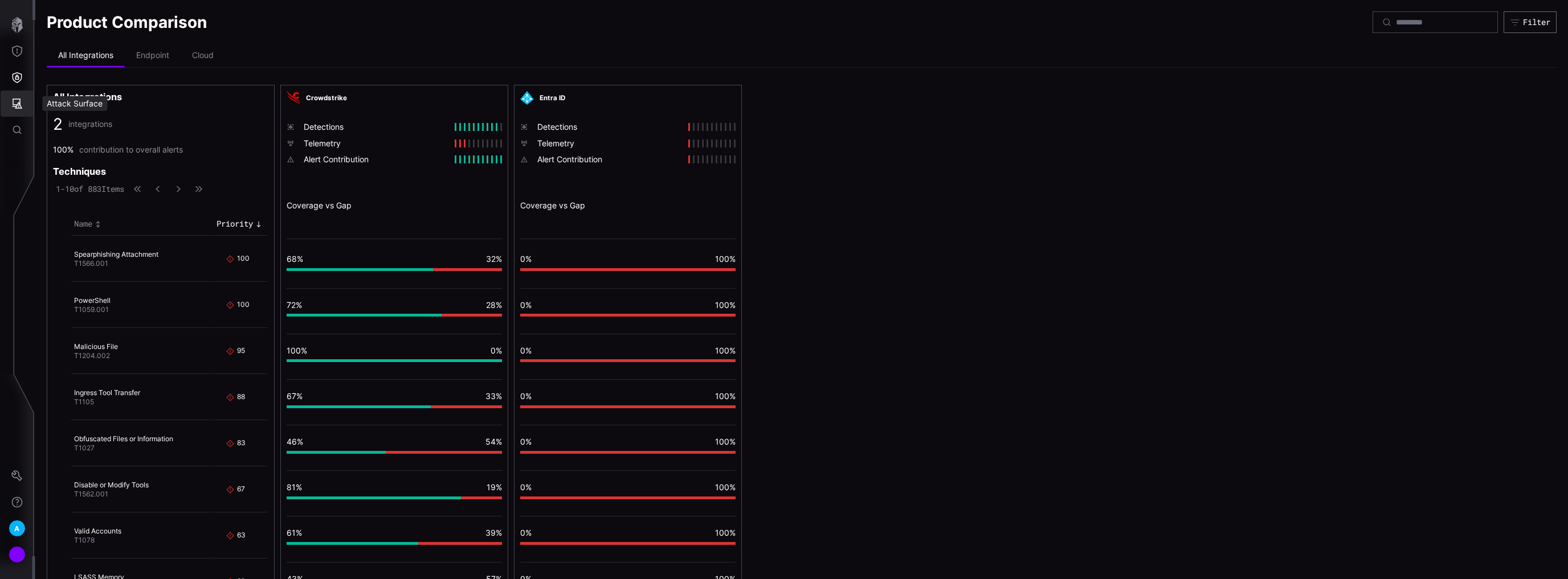
click at [17, 105] on icon "Attack Surface" at bounding box center [18, 104] width 10 height 10
click at [14, 54] on div at bounding box center [784, 289] width 1568 height 579
